Goal: Task Accomplishment & Management: Manage account settings

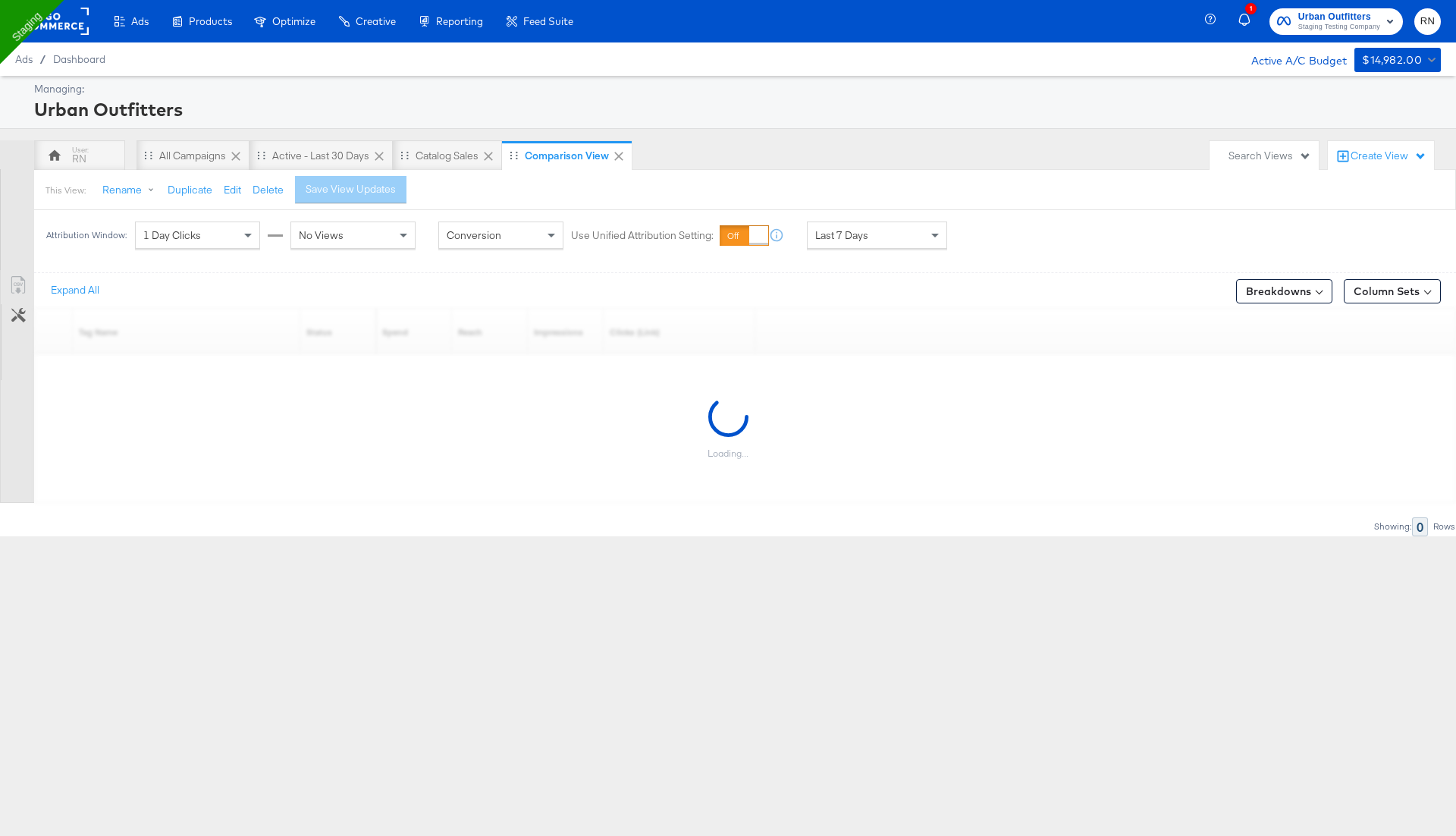
click at [74, 20] on rect at bounding box center [54, 21] width 70 height 27
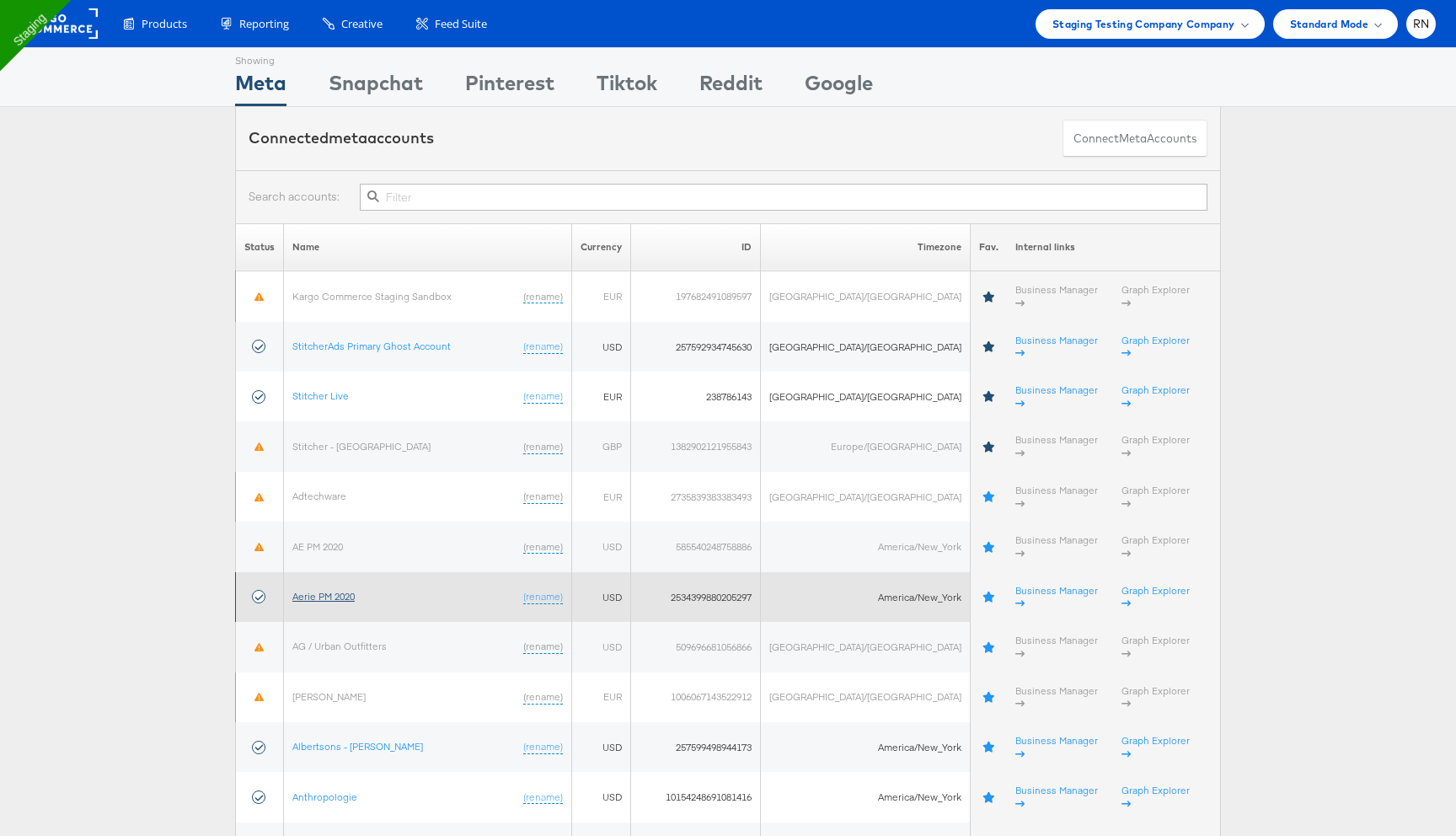
click at [353, 590] on link "Aerie PM 2020" at bounding box center [323, 596] width 62 height 13
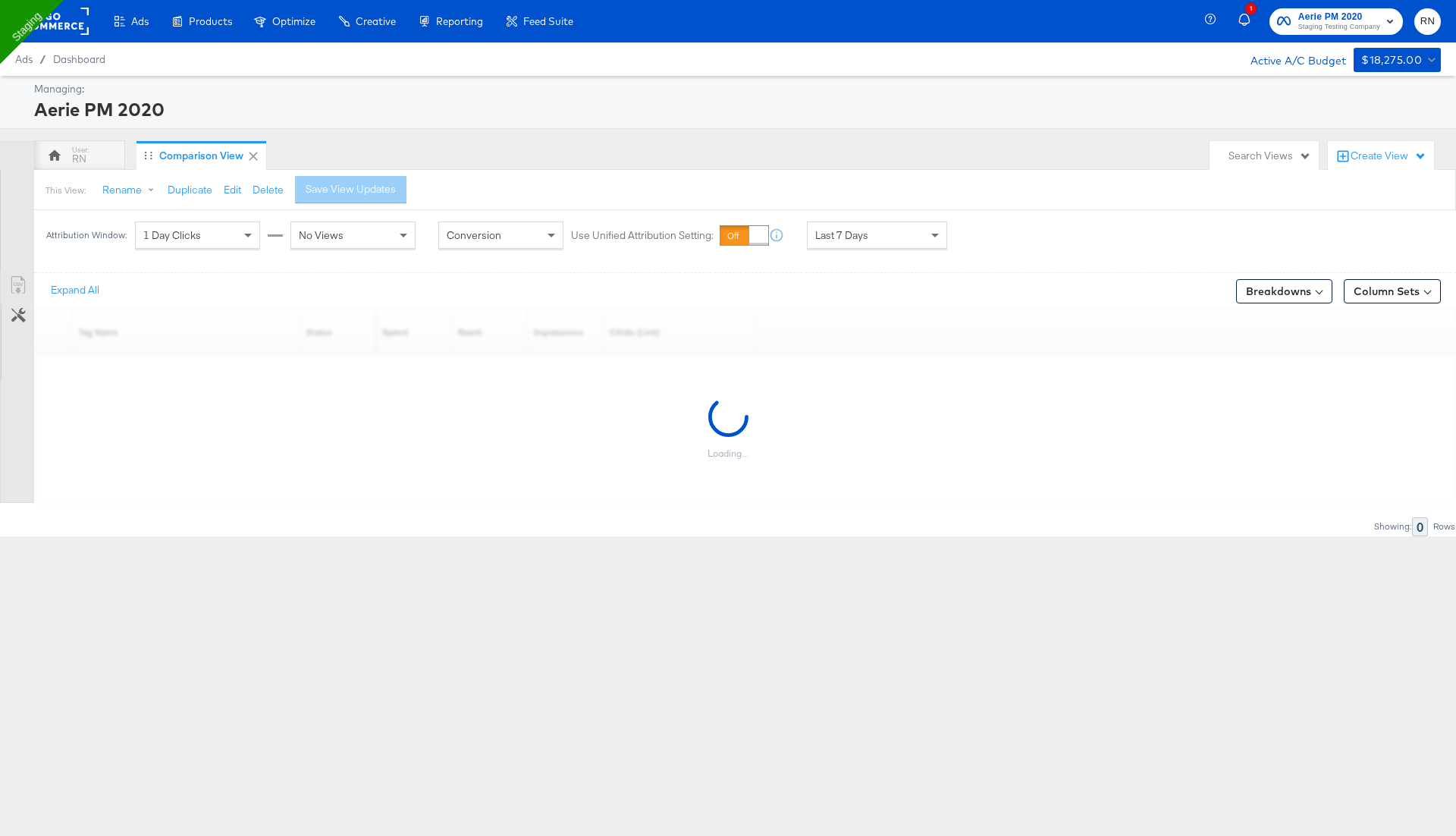
click at [238, 243] on div "1 Day Clicks" at bounding box center [197, 235] width 124 height 25
click at [323, 242] on div "No Views" at bounding box center [352, 235] width 124 height 25
click at [77, 152] on div "RN" at bounding box center [79, 159] width 14 height 14
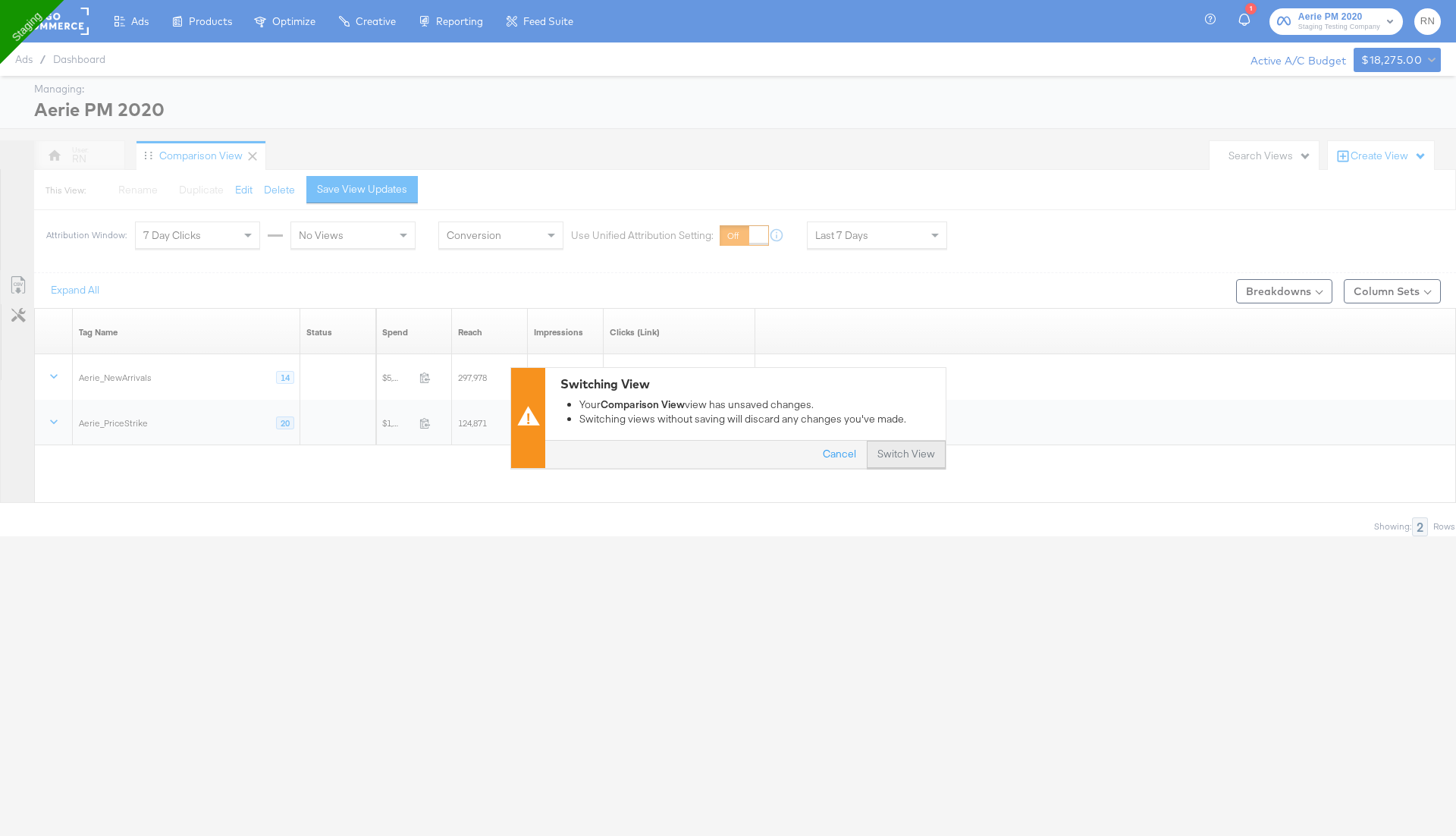
click at [905, 461] on button "Switch View" at bounding box center [907, 455] width 79 height 27
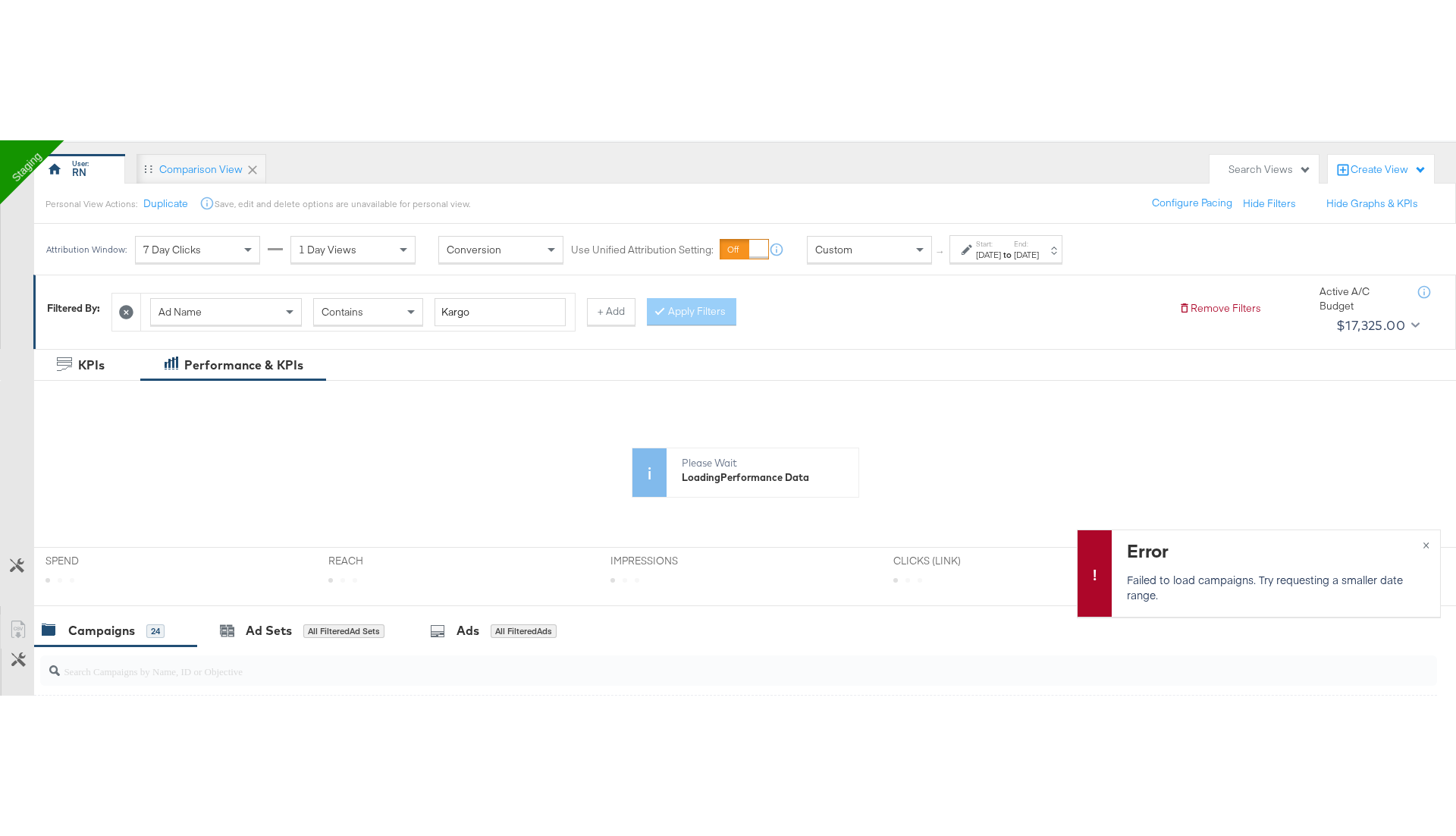
scroll to position [126, 0]
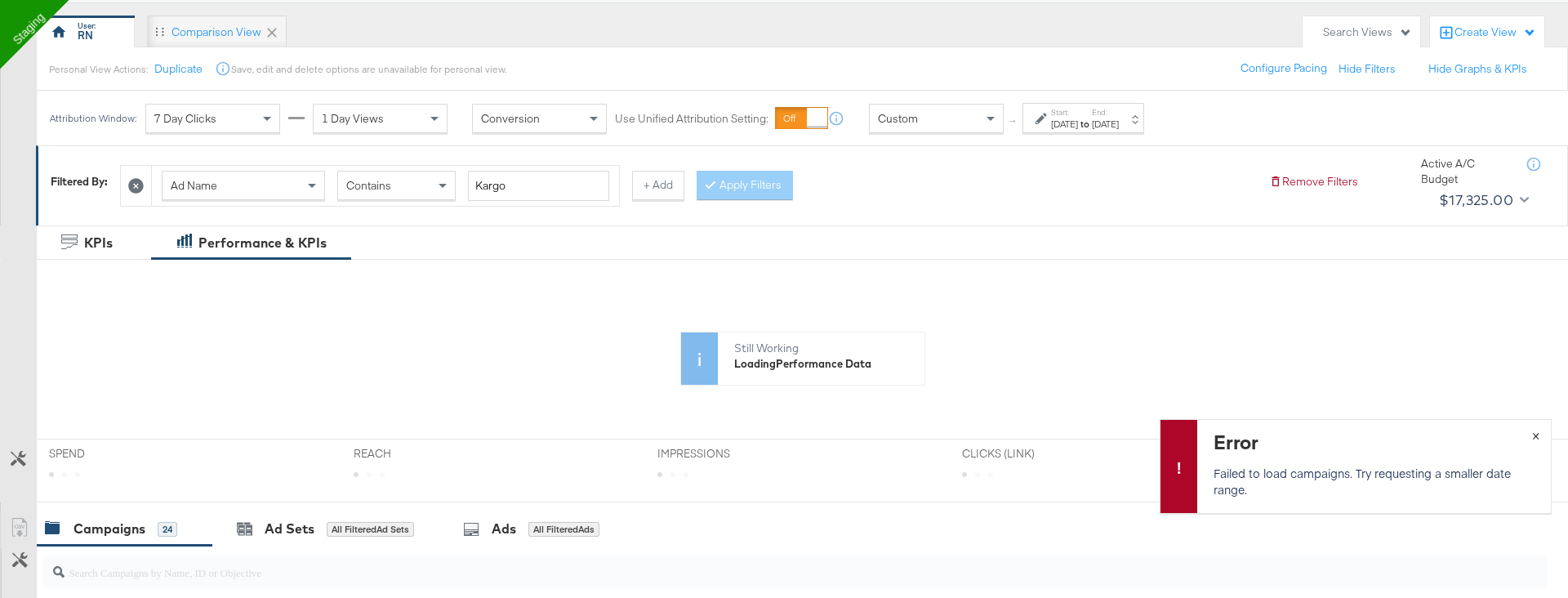
click at [1536, 438] on div "Error Failed to load campaigns. Try requesting a smaller date range. ×" at bounding box center [1356, 466] width 392 height 94
click at [1536, 435] on button "×" at bounding box center [1536, 434] width 30 height 29
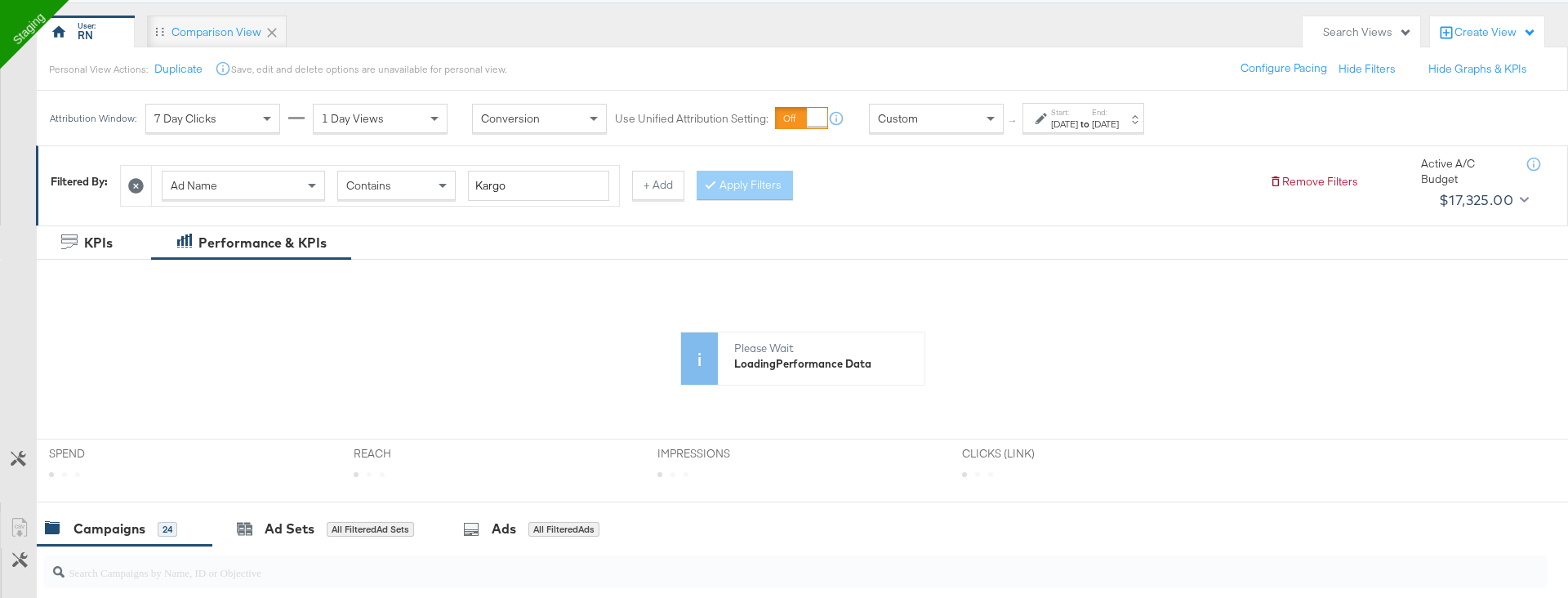
click at [1078, 118] on div "Jan 1st 2025" at bounding box center [1064, 125] width 27 height 13
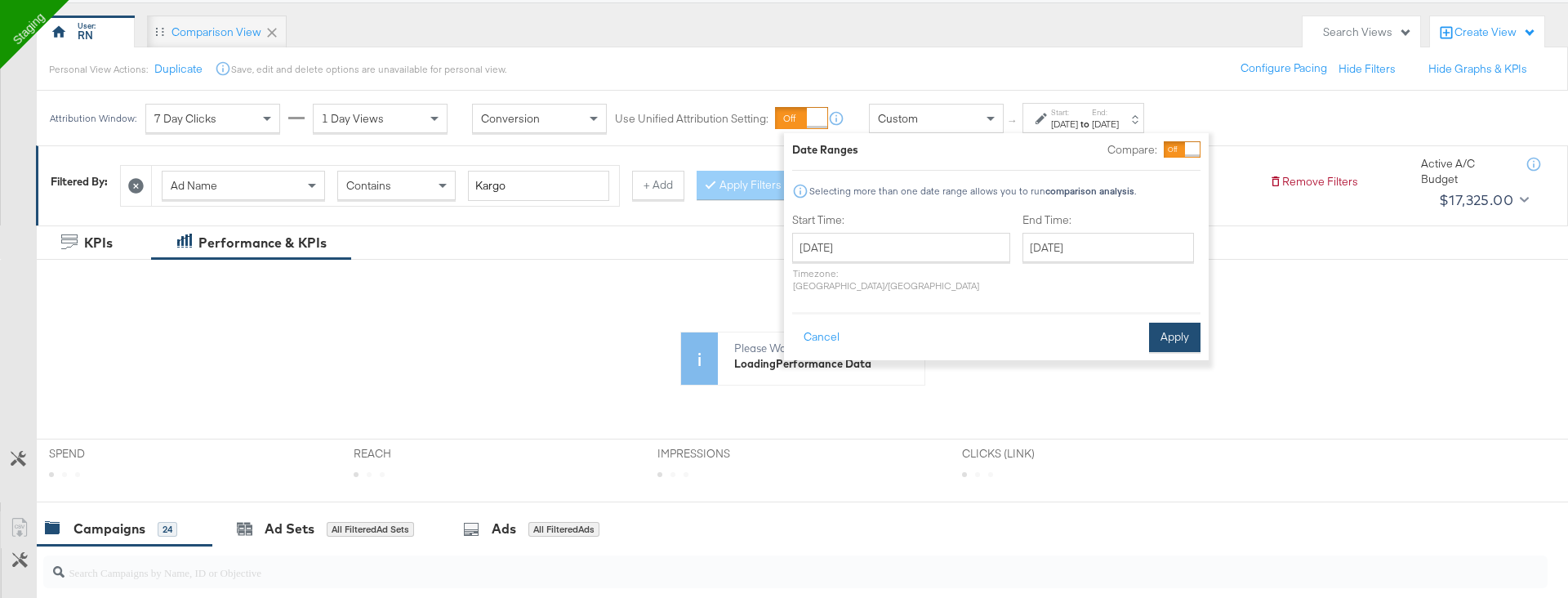
click at [1168, 326] on button "Apply" at bounding box center [1175, 337] width 52 height 29
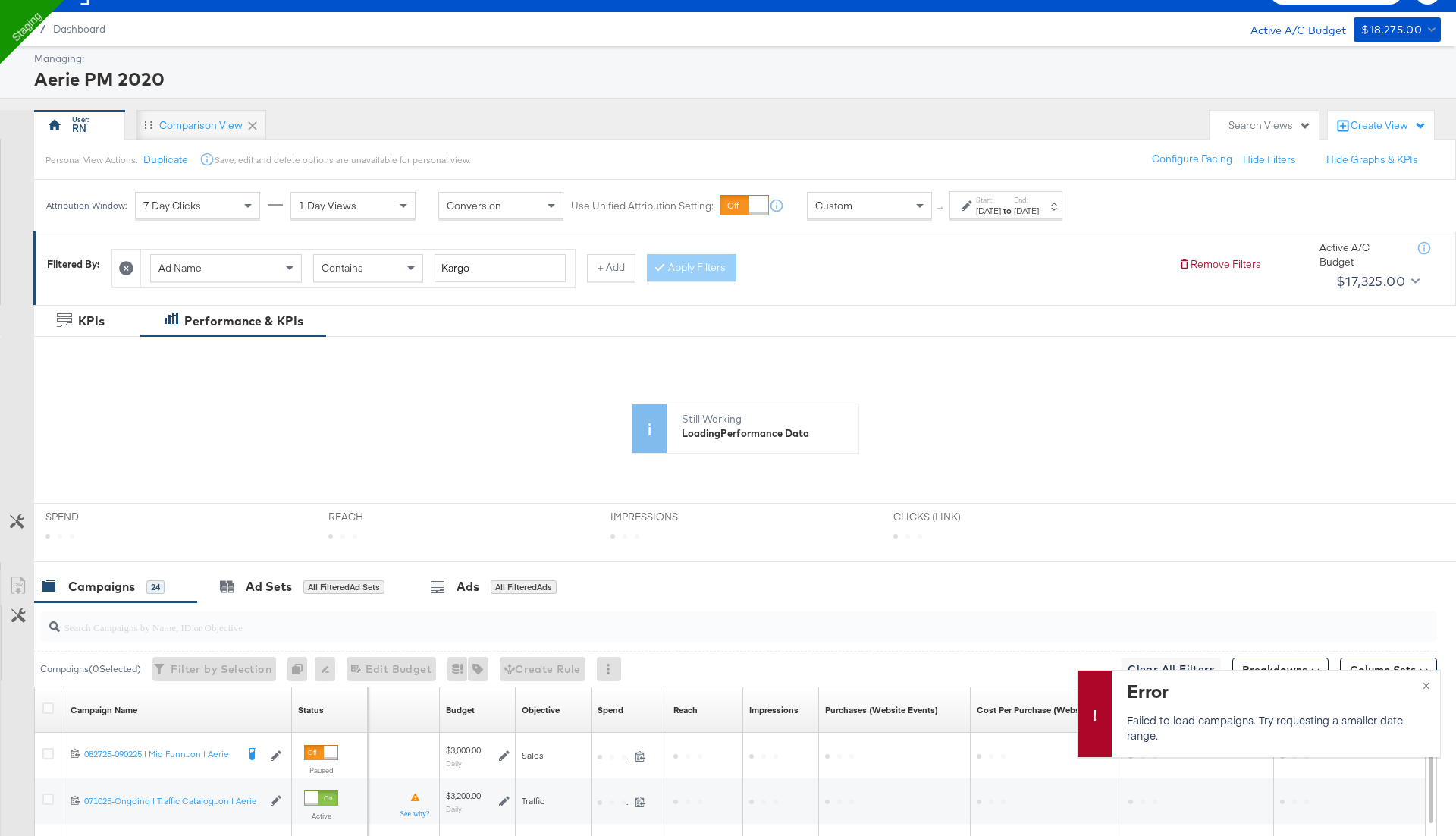
scroll to position [0, 0]
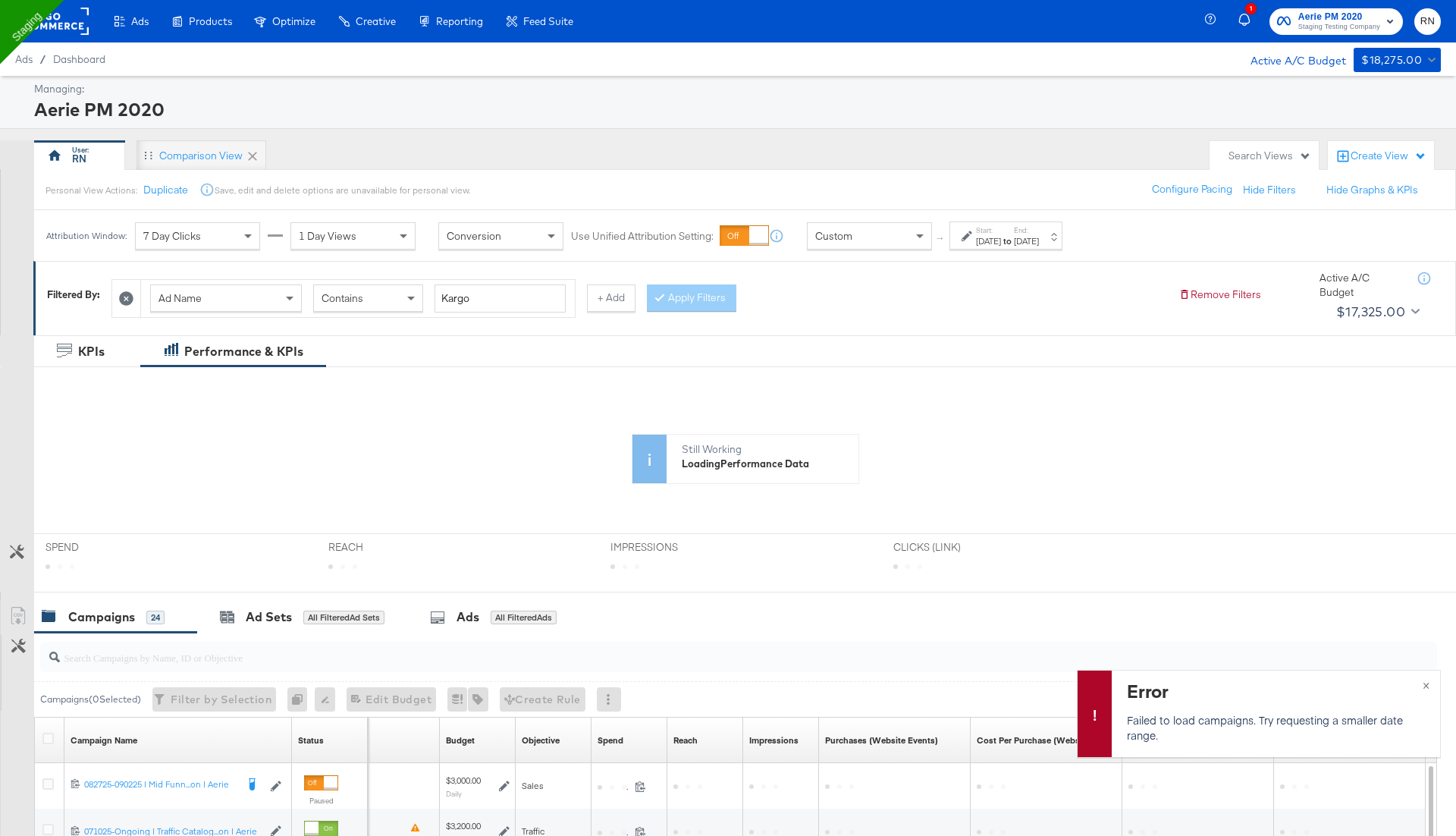
click at [76, 25] on rect at bounding box center [54, 21] width 70 height 27
